Goal: Check status

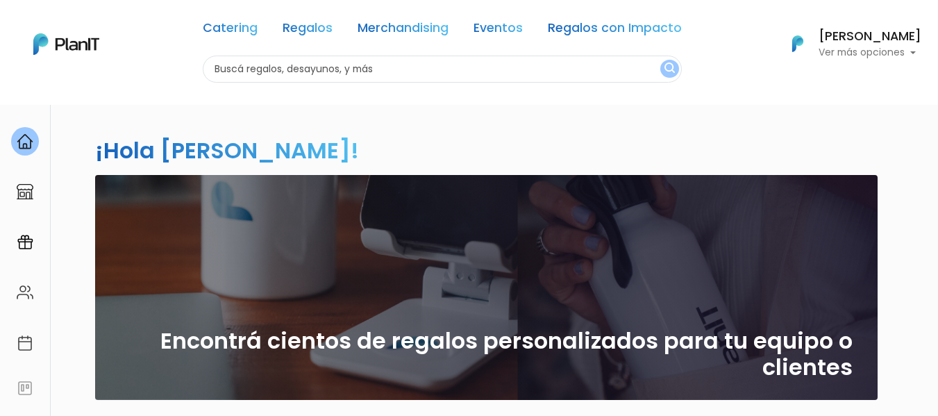
click at [883, 48] on p "Ver más opciones" at bounding box center [870, 53] width 103 height 10
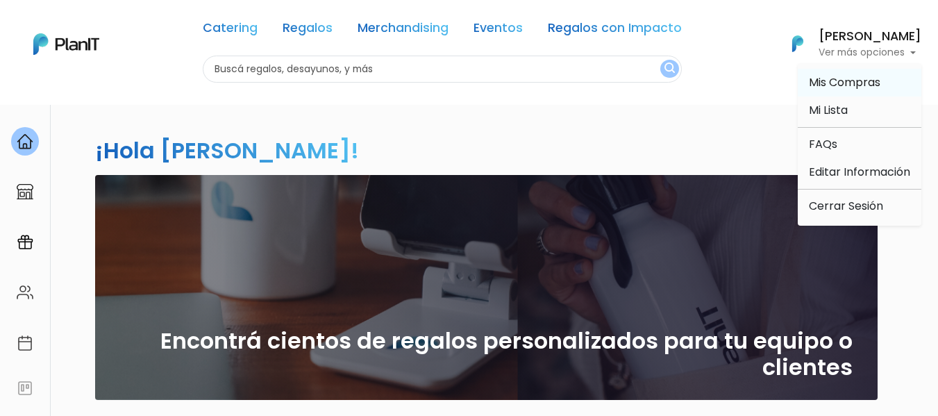
click at [860, 76] on span "Mis Compras" at bounding box center [845, 82] width 72 height 16
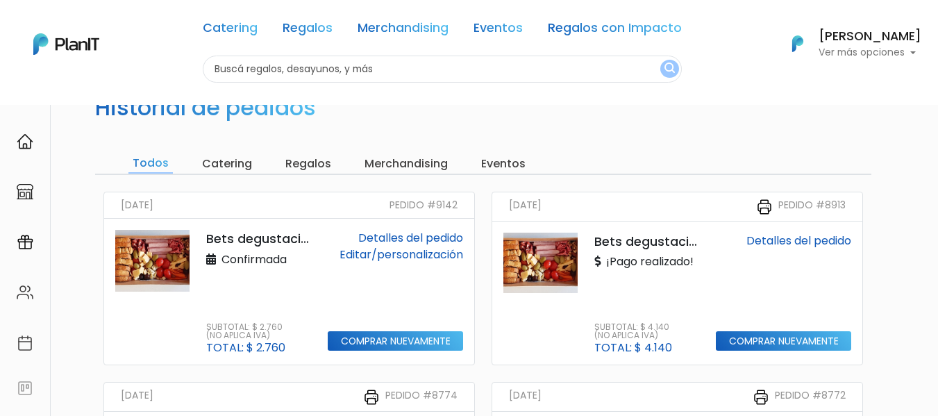
scroll to position [139, 0]
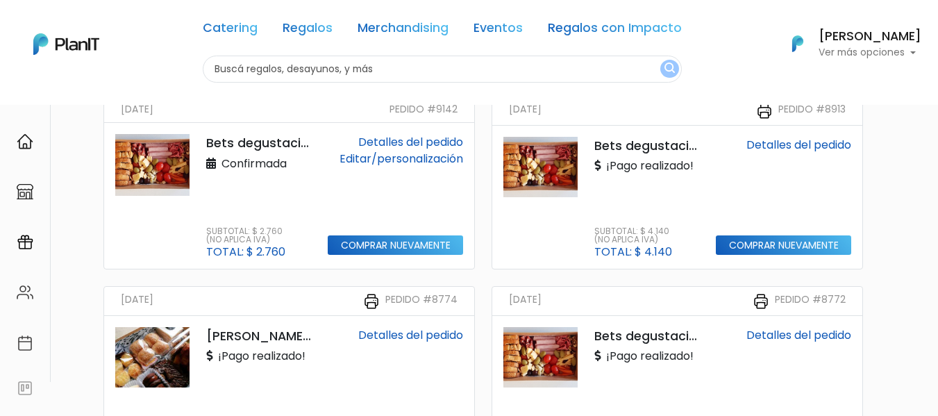
click at [145, 160] on img at bounding box center [152, 165] width 74 height 62
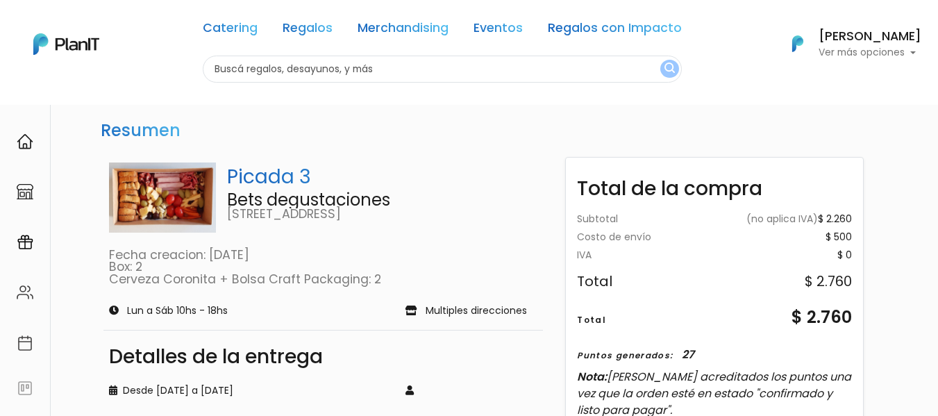
click at [153, 108] on div "Resumen Picada 3 Bets degustaciones Bulevar España 2305 Fecha creacion: 25/09/1…" at bounding box center [469, 419] width 833 height 631
click at [294, 173] on p "Picada 3" at bounding box center [382, 177] width 310 height 29
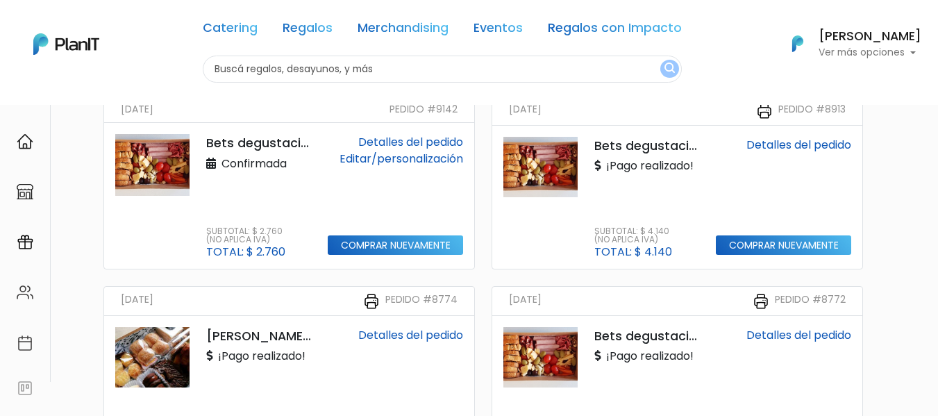
click at [660, 142] on p "Bets degustaciones" at bounding box center [646, 146] width 105 height 18
click at [794, 142] on link "Detalles del pedido" at bounding box center [799, 145] width 105 height 16
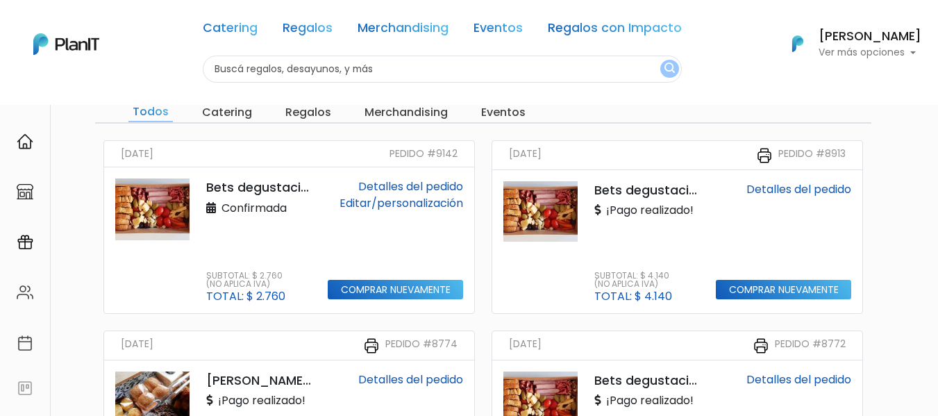
scroll to position [69, 0]
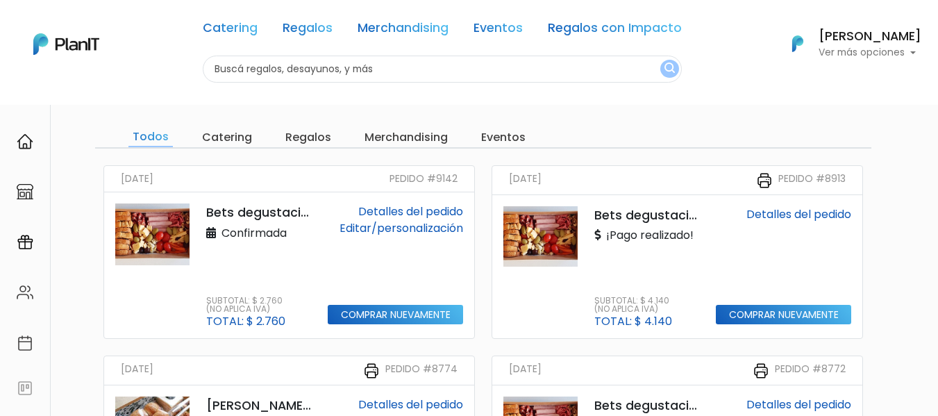
click at [331, 244] on div "Detalles del pedido Editar/personalización Comprar nuevamente" at bounding box center [395, 265] width 152 height 124
click at [162, 218] on img at bounding box center [152, 234] width 74 height 62
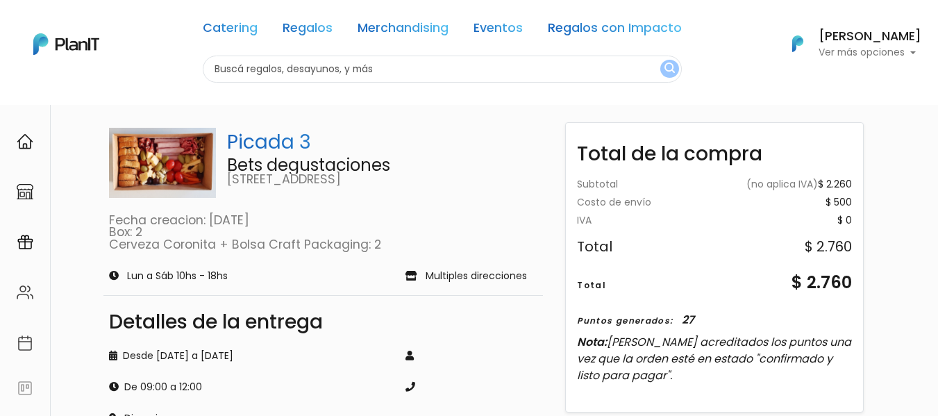
scroll to position [69, 0]
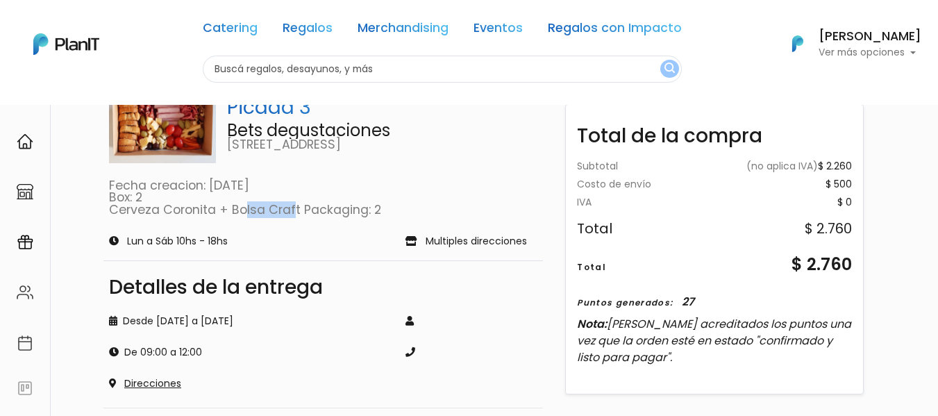
drag, startPoint x: 108, startPoint y: 205, endPoint x: 164, endPoint y: 205, distance: 55.6
click at [164, 205] on div "Picada 3 Bets degustaciones Bulevar España 2305 Fecha creacion: 25/09/19 Box: 2…" at bounding box center [323, 155] width 440 height 135
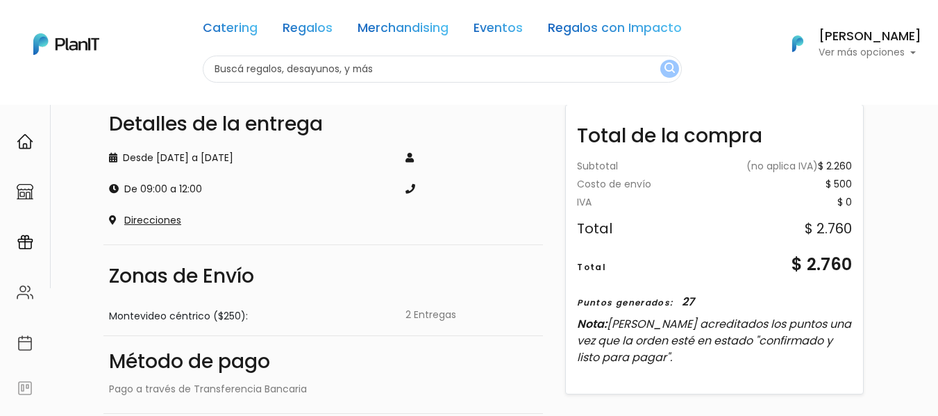
scroll to position [208, 0]
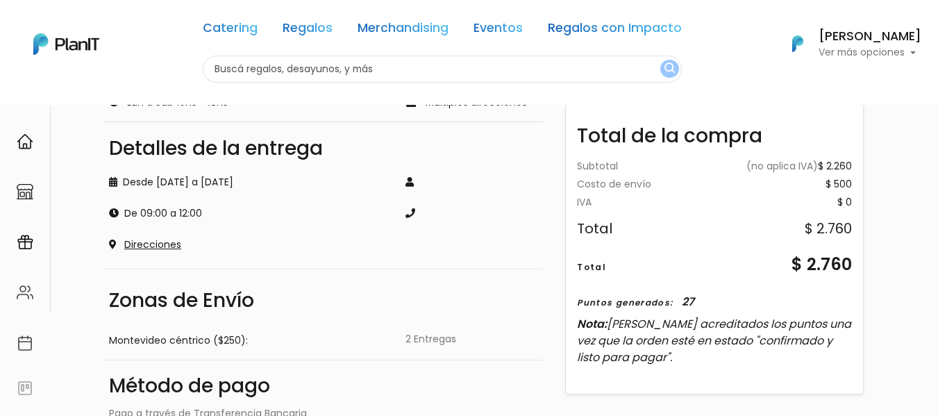
drag, startPoint x: 207, startPoint y: 181, endPoint x: 281, endPoint y: 174, distance: 74.6
click at [281, 174] on div "Desde 2025-09-21 a 2025-09-22 De 09:00 a 12:00 Direcciones" at bounding box center [249, 205] width 297 height 94
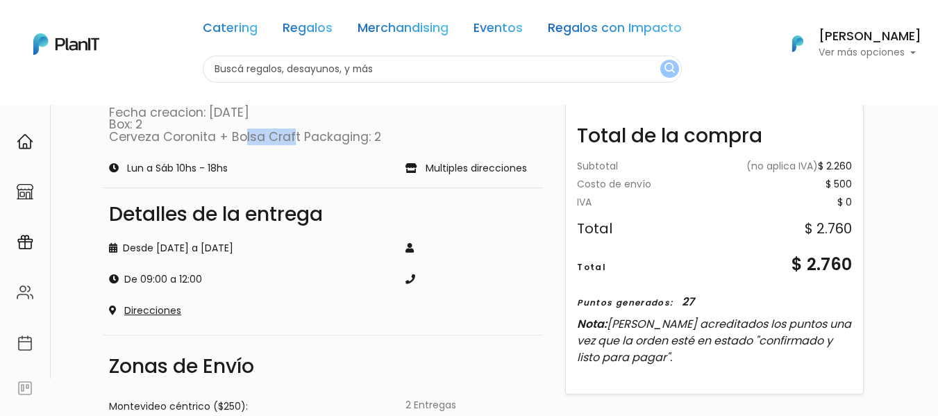
scroll to position [69, 0]
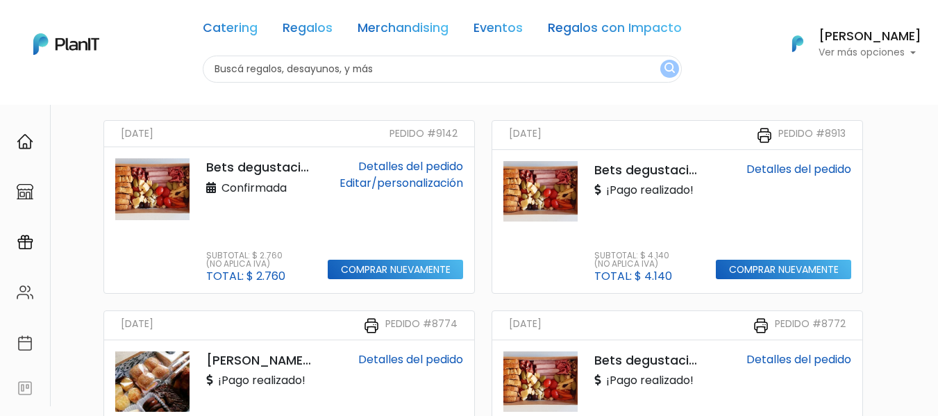
scroll to position [139, 0]
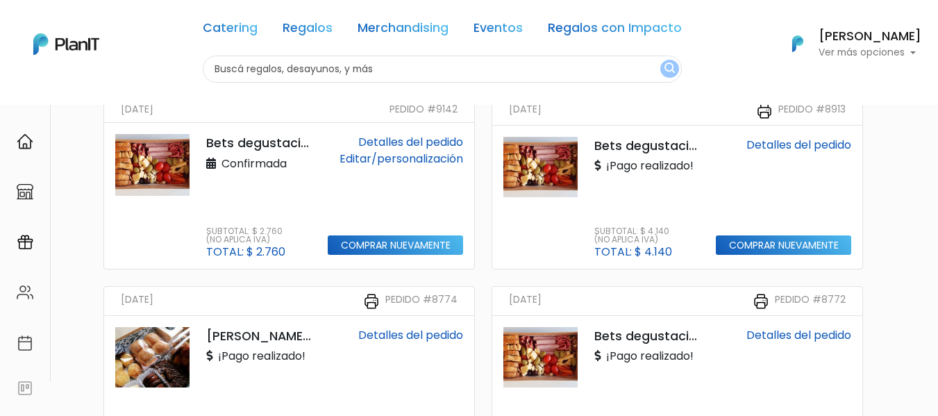
click at [551, 165] on img at bounding box center [540, 167] width 74 height 60
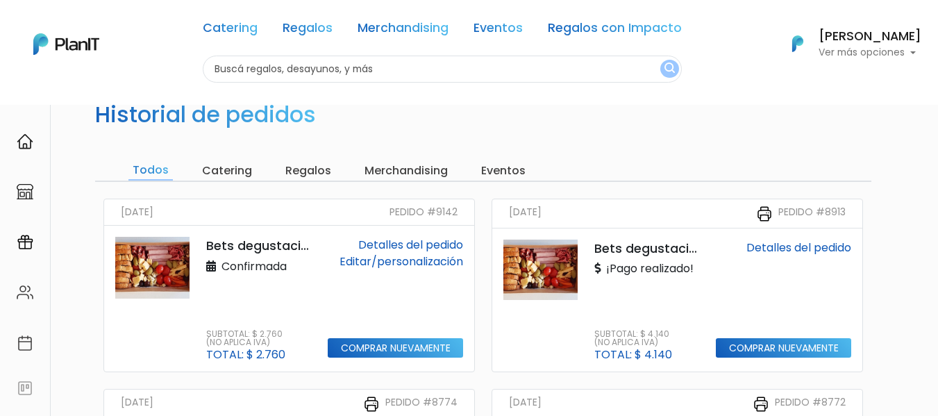
scroll to position [69, 0]
